Goal: Information Seeking & Learning: Learn about a topic

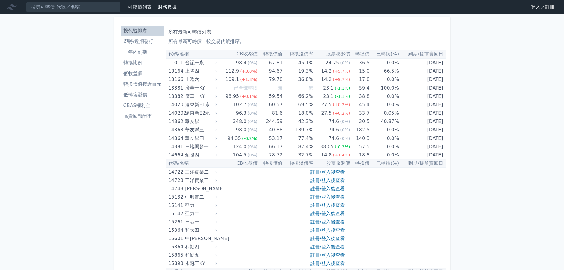
click at [545, 12] on nav "可轉債列表 財務數據 可轉債列表 財務數據 登入／註冊 登入／註冊" at bounding box center [282, 7] width 564 height 14
click at [545, 8] on link "登入／註冊" at bounding box center [542, 6] width 33 height 9
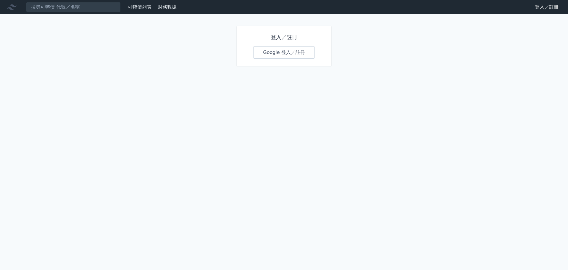
click at [298, 53] on link "Google 登入／註冊" at bounding box center [284, 52] width 62 height 12
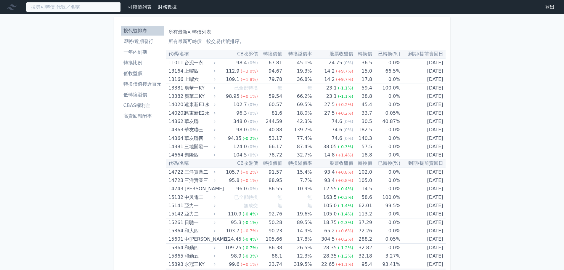
click at [94, 7] on input at bounding box center [73, 7] width 95 height 10
type input "ㄑ"
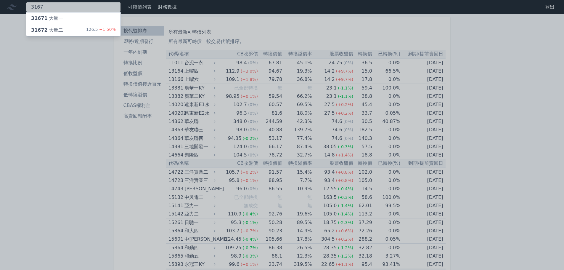
type input "3167"
click at [67, 30] on div "31672 大量二 126.5 +1.50%" at bounding box center [73, 30] width 94 height 12
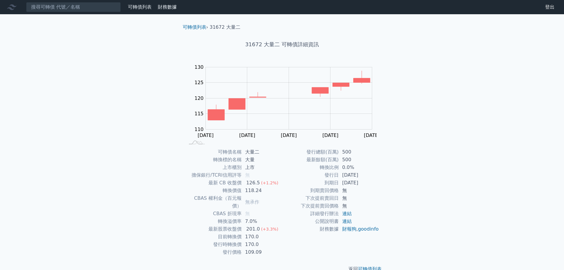
scroll to position [4, 0]
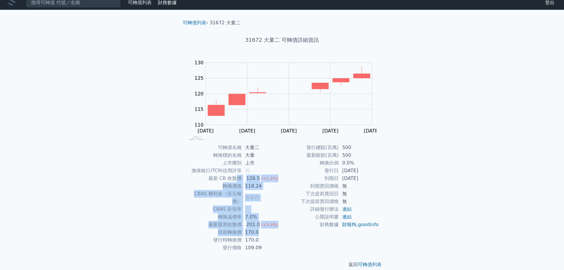
drag, startPoint x: 257, startPoint y: 225, endPoint x: 239, endPoint y: 181, distance: 47.1
click at [239, 178] on tbody "可轉債名稱 大量二 轉換標的名稱 大量 上市櫃別 上市 擔保銀行/TCRI信用評等 無 最新 CB 收盤價 126.5 (+1.2%) 轉換價值 118.24…" at bounding box center [233, 198] width 97 height 108
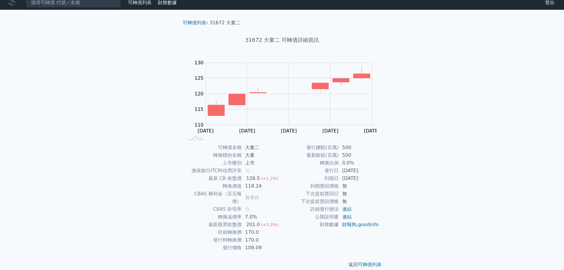
click at [272, 244] on td "109.09" at bounding box center [262, 248] width 41 height 8
drag, startPoint x: 259, startPoint y: 232, endPoint x: 248, endPoint y: 222, distance: 14.9
click at [247, 225] on tbody "可轉債名稱 大量二 轉換標的名稱 大量 上市櫃別 上市 擔保銀行/TCRI信用評等 無 最新 CB 收盤價 126.5 (+1.2%) 轉換價值 118.24…" at bounding box center [233, 198] width 97 height 108
drag, startPoint x: 345, startPoint y: 171, endPoint x: 352, endPoint y: 174, distance: 7.5
click at [352, 174] on tbody "發行總額(百萬) 500 最新餘額(百萬) 500 轉換比例 0.0% 發行日 [DATE] 到期日 [DATE] 到期賣回價格 無 下次提前賣回日 無 下次…" at bounding box center [330, 186] width 97 height 85
